Goal: Task Accomplishment & Management: Manage account settings

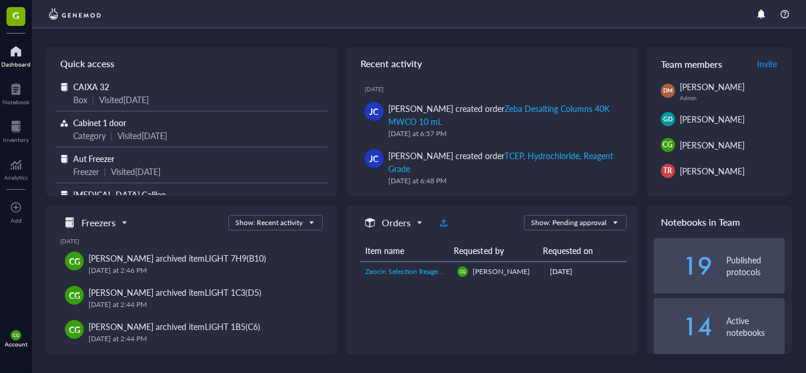
click at [18, 52] on div at bounding box center [15, 51] width 29 height 19
click at [15, 132] on div at bounding box center [16, 126] width 26 height 19
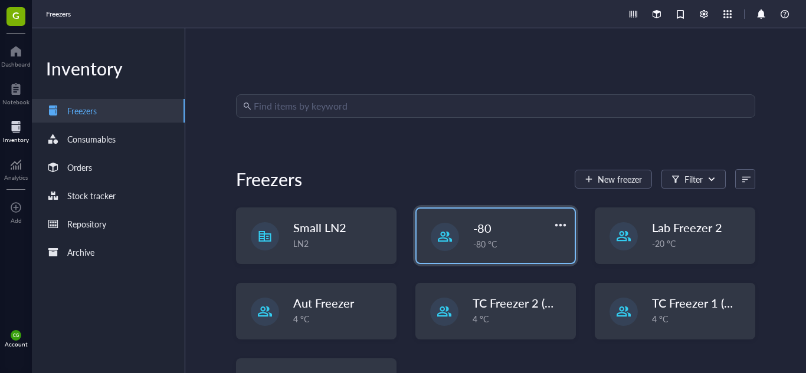
click at [488, 244] on div "-80 °C" at bounding box center [520, 244] width 94 height 13
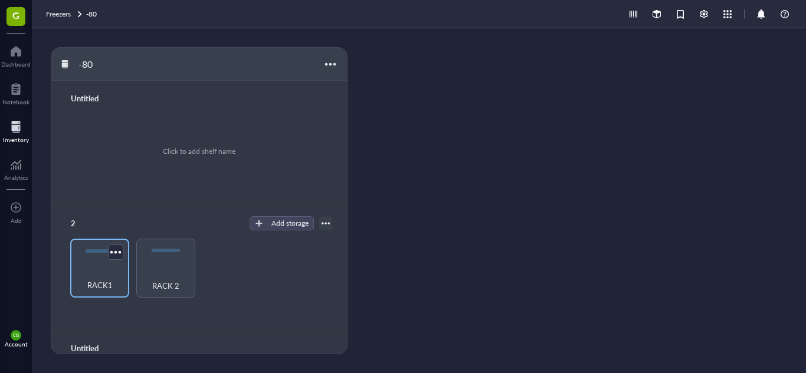
click at [99, 261] on div "RACK1" at bounding box center [99, 268] width 59 height 59
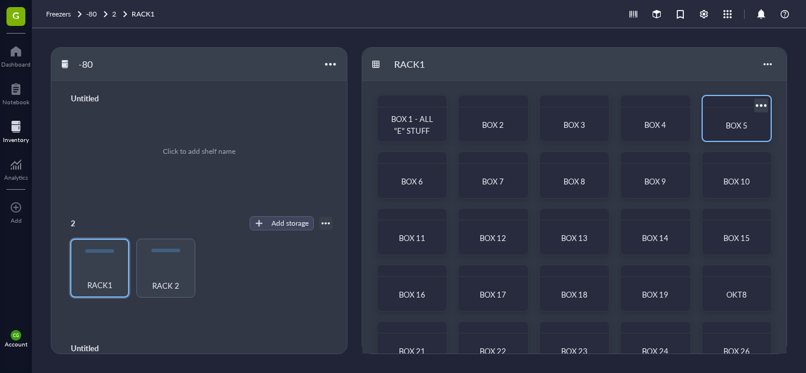
click at [717, 128] on div "BOX 5" at bounding box center [736, 126] width 49 height 12
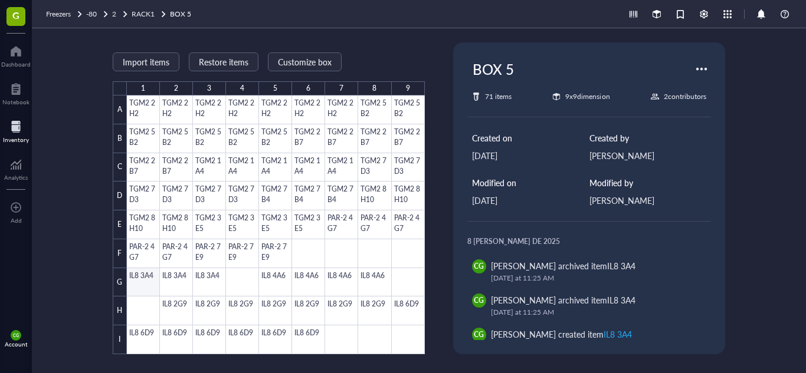
click at [133, 281] on div at bounding box center [276, 225] width 298 height 259
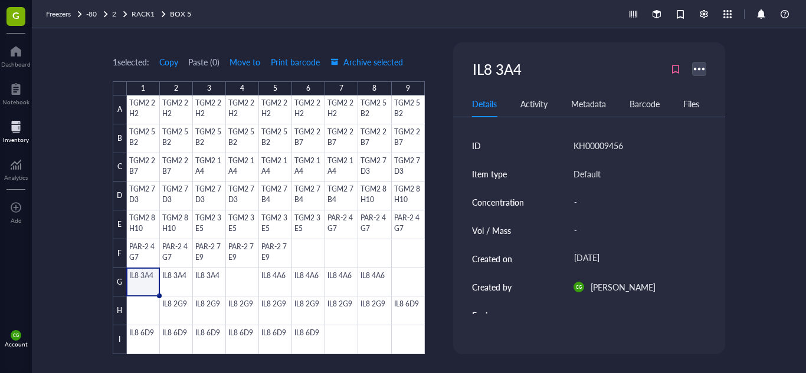
click at [702, 68] on div at bounding box center [699, 68] width 17 height 17
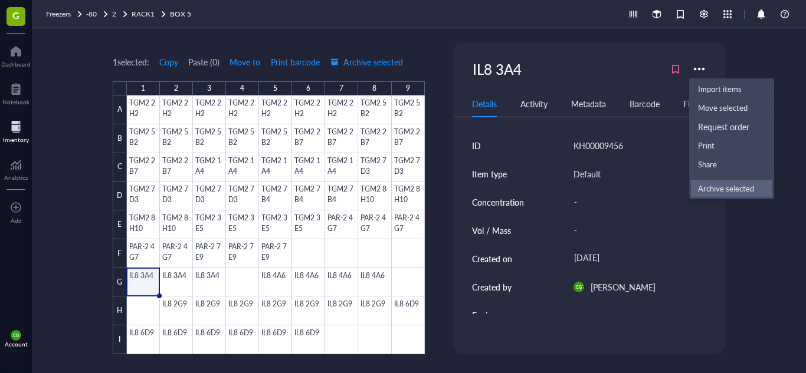
click at [723, 185] on div "Archive selected" at bounding box center [726, 188] width 56 height 11
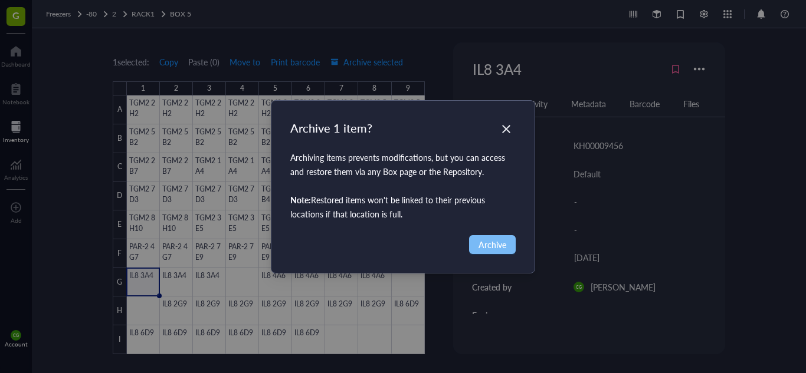
click at [475, 248] on button "Archive" at bounding box center [492, 244] width 47 height 19
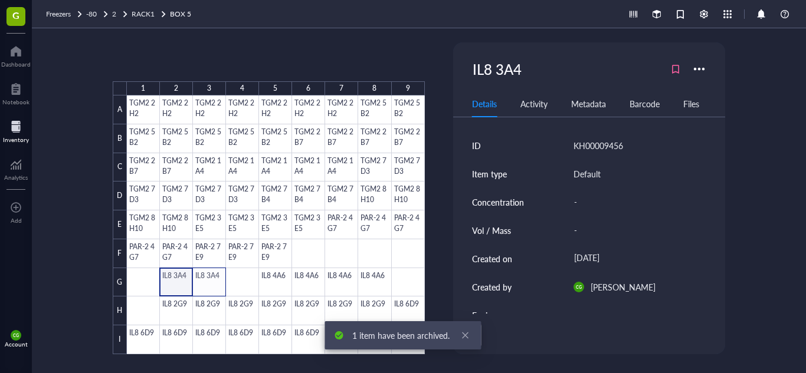
drag, startPoint x: 171, startPoint y: 282, endPoint x: 213, endPoint y: 284, distance: 42.5
click at [213, 284] on div at bounding box center [276, 225] width 298 height 259
click at [704, 71] on div at bounding box center [699, 68] width 17 height 17
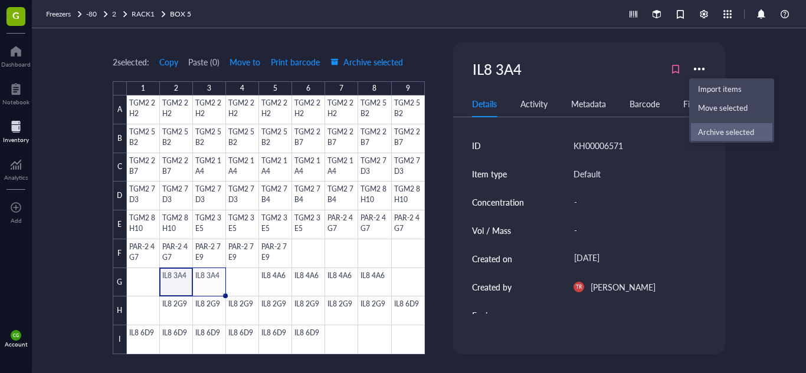
click at [733, 124] on li "Archive selected" at bounding box center [731, 132] width 83 height 19
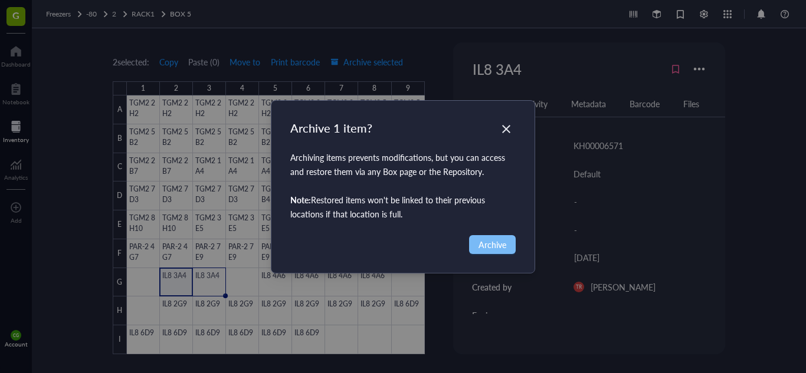
click at [504, 241] on span "Archive" at bounding box center [492, 244] width 28 height 13
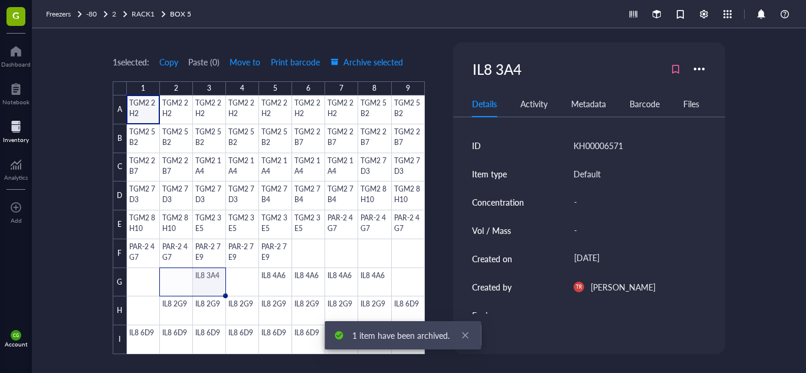
click at [216, 274] on div at bounding box center [276, 225] width 298 height 259
click at [695, 74] on div at bounding box center [699, 68] width 17 height 17
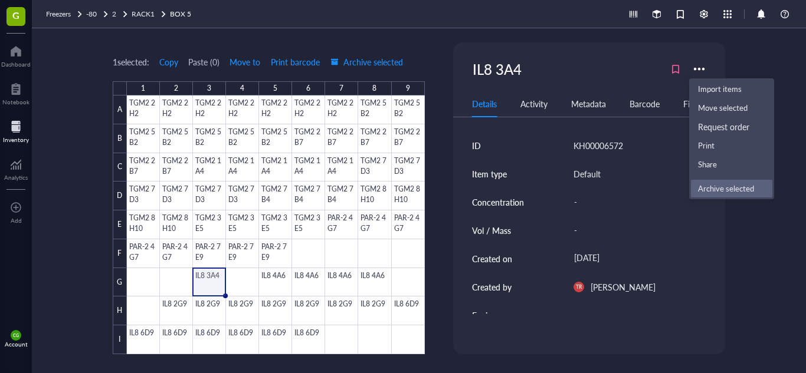
click at [746, 193] on div "Archive selected" at bounding box center [726, 188] width 56 height 11
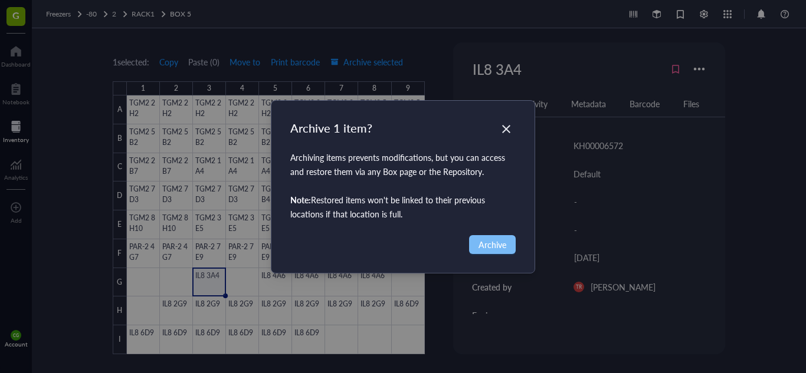
click at [502, 237] on button "Archive" at bounding box center [492, 244] width 47 height 19
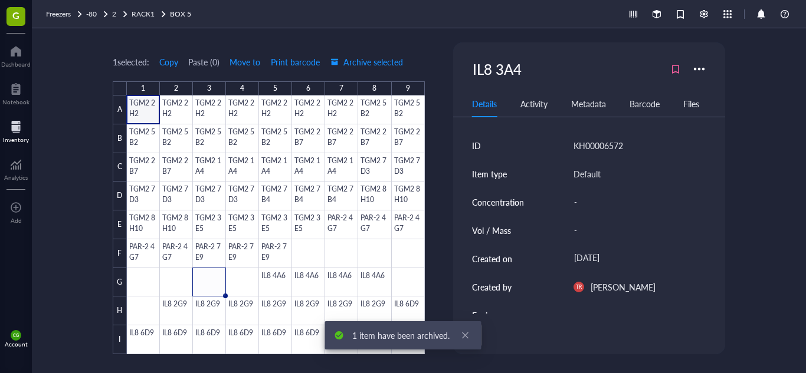
click at [502, 237] on div "Vol / Mass" at bounding box center [515, 230] width 87 height 28
click at [280, 275] on div at bounding box center [276, 225] width 298 height 259
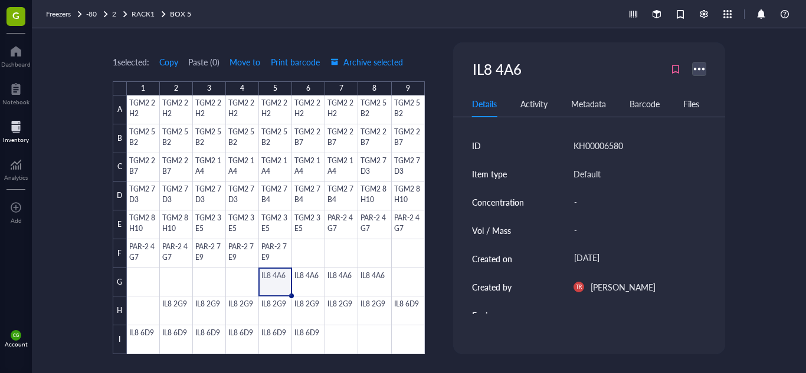
click at [698, 65] on div at bounding box center [699, 68] width 17 height 17
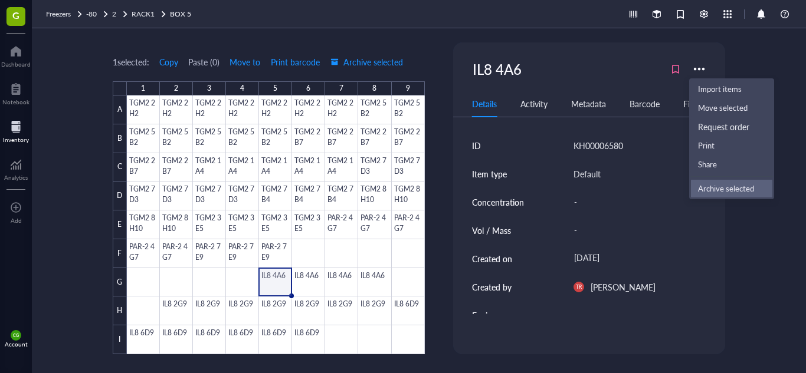
click at [714, 183] on div "Archive selected" at bounding box center [726, 188] width 56 height 11
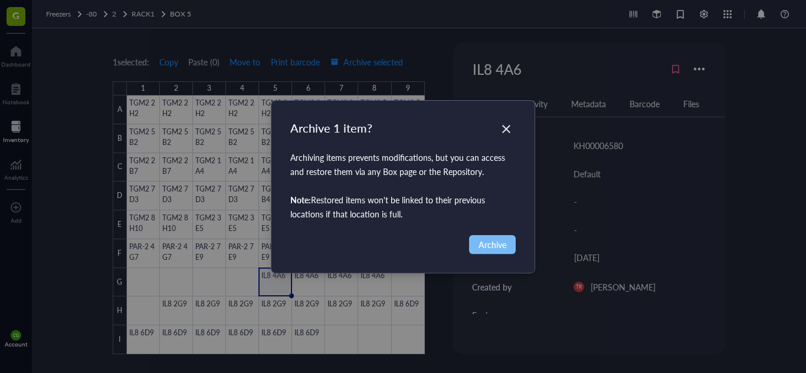
click at [489, 236] on button "Archive" at bounding box center [492, 244] width 47 height 19
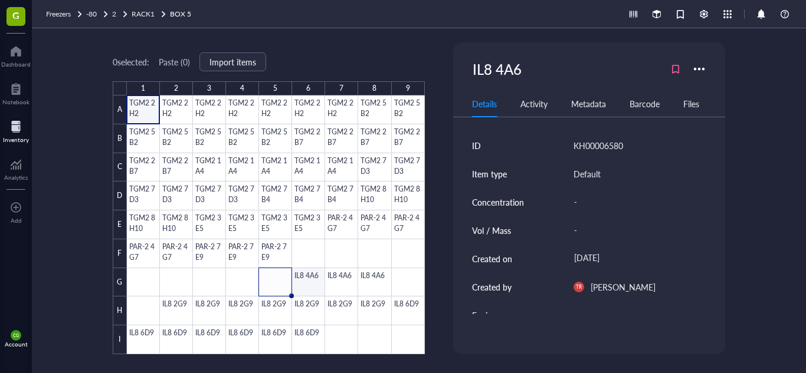
click at [295, 283] on div at bounding box center [276, 225] width 298 height 259
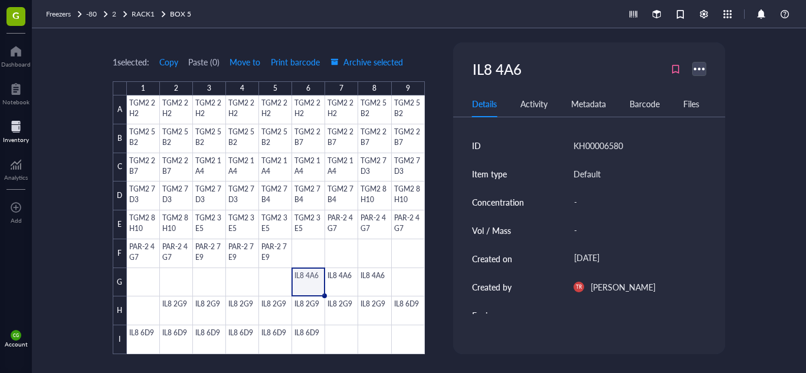
click at [692, 71] on div at bounding box center [699, 68] width 17 height 17
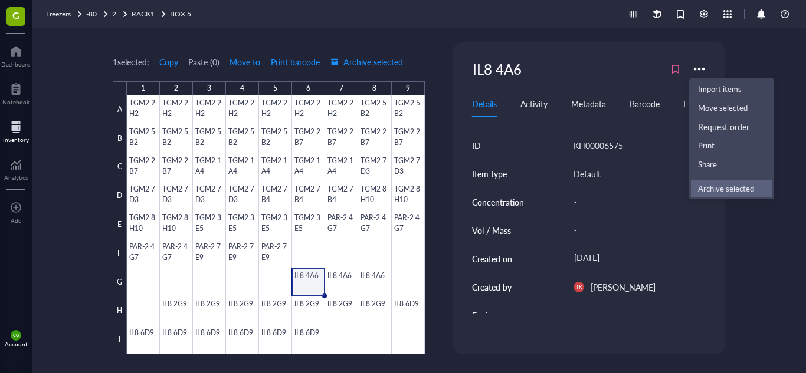
click at [707, 187] on div "Archive selected" at bounding box center [726, 188] width 56 height 11
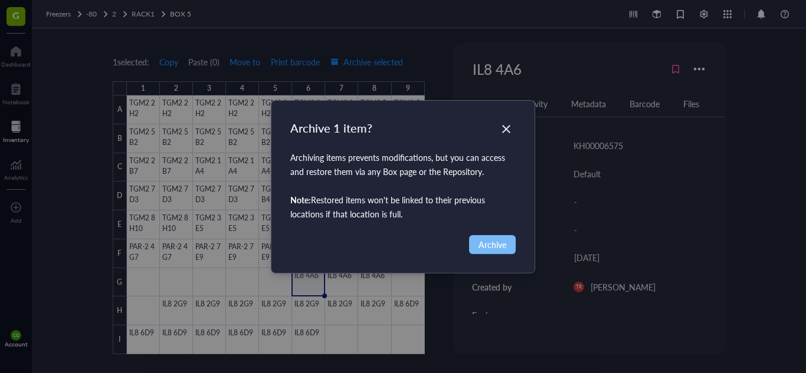
click at [487, 247] on span "Archive" at bounding box center [492, 244] width 28 height 13
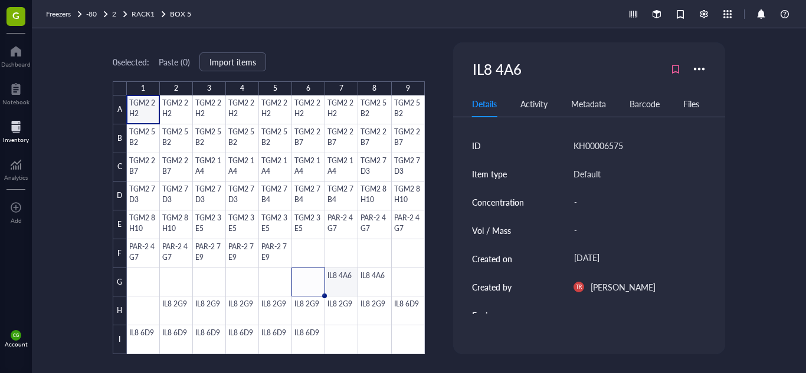
click at [346, 269] on div at bounding box center [276, 225] width 298 height 259
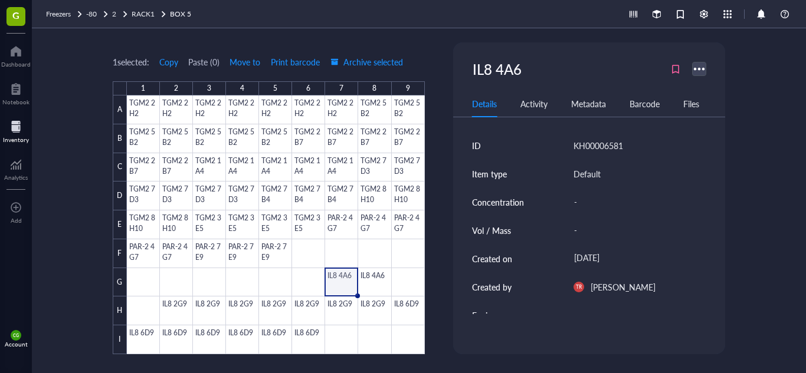
click at [699, 67] on div at bounding box center [699, 68] width 17 height 17
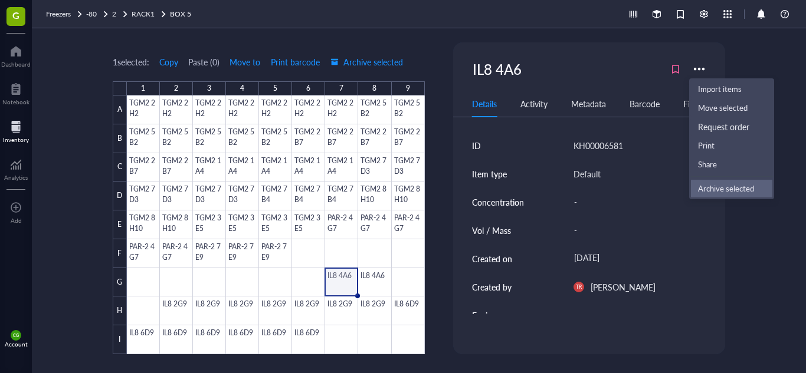
click at [706, 180] on li "Archive selected" at bounding box center [731, 188] width 83 height 19
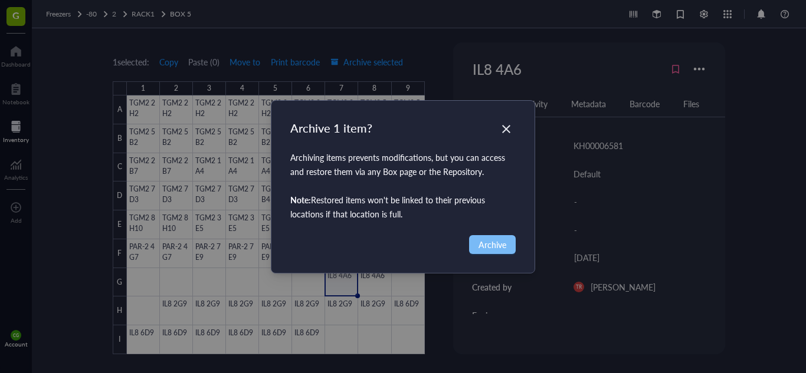
click at [496, 240] on span "Archive" at bounding box center [492, 244] width 28 height 13
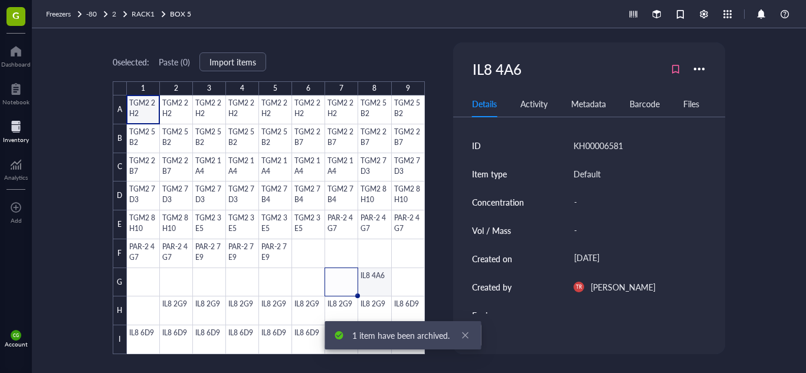
click at [366, 277] on div at bounding box center [276, 225] width 298 height 259
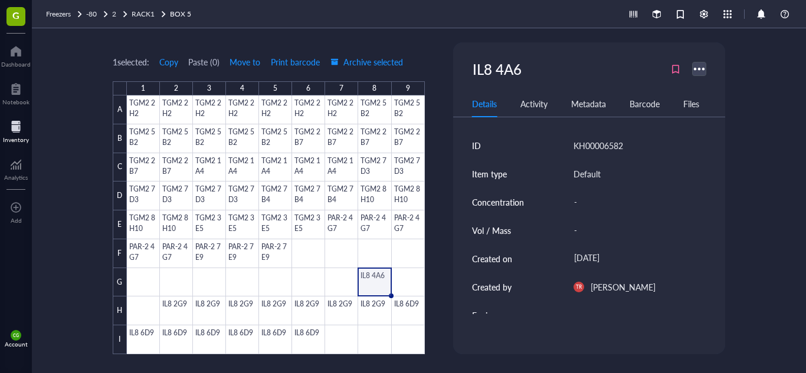
click at [695, 66] on div at bounding box center [699, 68] width 17 height 17
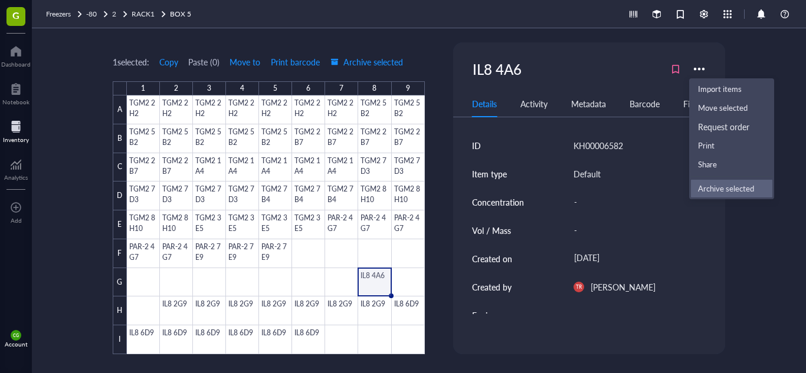
click at [710, 185] on div "Archive selected" at bounding box center [726, 188] width 56 height 11
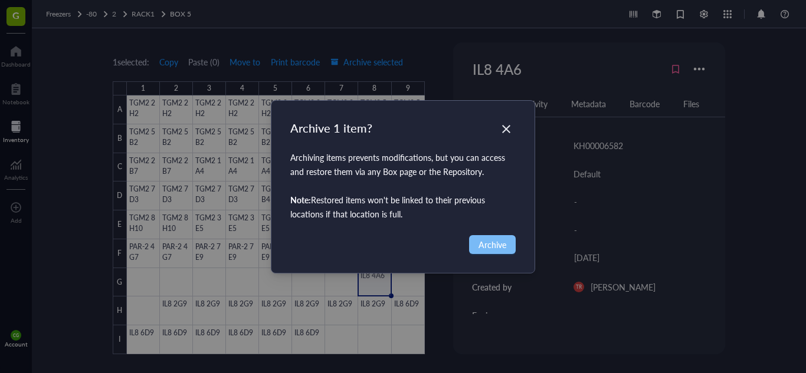
click at [485, 236] on button "Archive" at bounding box center [492, 244] width 47 height 19
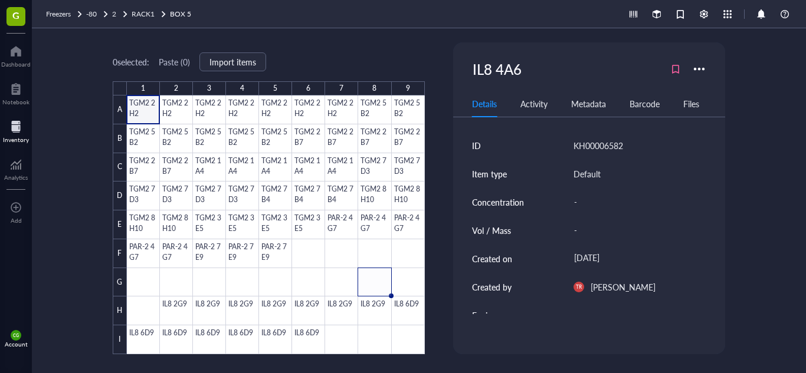
click at [7, 116] on div "Inventory" at bounding box center [16, 130] width 32 height 33
click at [16, 64] on div "Dashboard" at bounding box center [15, 64] width 29 height 7
